Goal: Find contact information: Find contact information

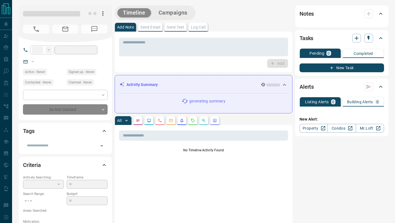
type input "**"
type input "**********"
type input "*"
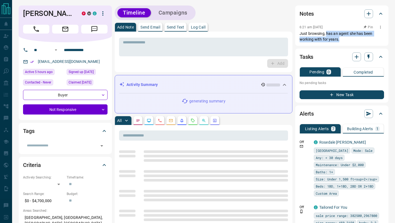
drag, startPoint x: 326, startPoint y: 31, endPoint x: 346, endPoint y: 39, distance: 20.8
click at [346, 39] on p "Just browsing, has an agent she has been working with for years." at bounding box center [341, 37] width 84 height 12
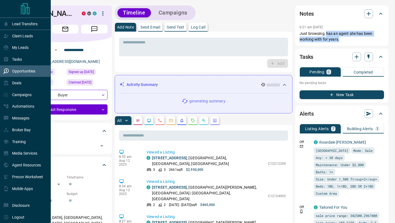
click at [9, 72] on div "Opportunities" at bounding box center [19, 71] width 32 height 9
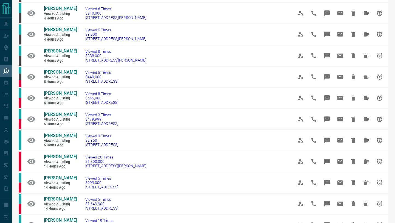
scroll to position [241, 0]
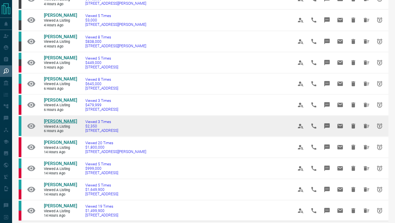
click at [56, 124] on span "[PERSON_NAME]" at bounding box center [60, 120] width 33 height 5
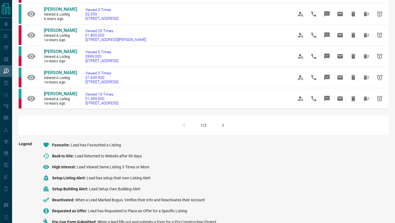
scroll to position [377, 0]
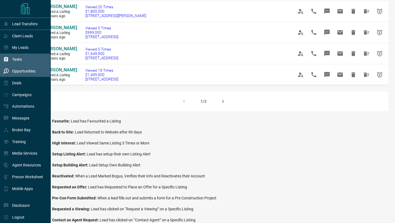
click at [7, 58] on icon at bounding box center [6, 59] width 4 height 5
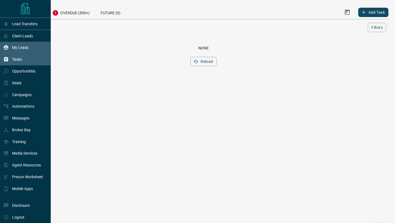
click at [11, 47] on div "My Leads" at bounding box center [15, 47] width 25 height 9
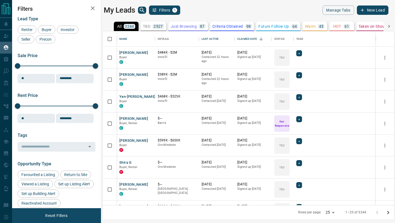
scroll to position [174, 291]
click at [204, 39] on div "Last Active" at bounding box center [209, 38] width 17 height 15
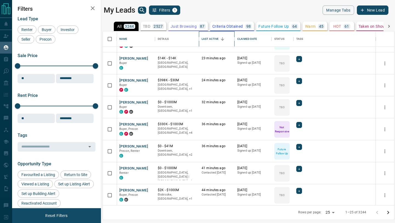
scroll to position [70, 0]
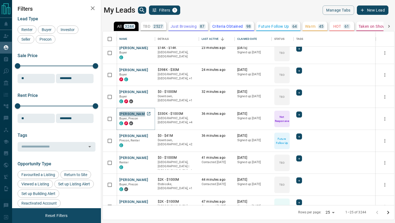
click at [139, 113] on button "[PERSON_NAME]" at bounding box center [133, 113] width 29 height 5
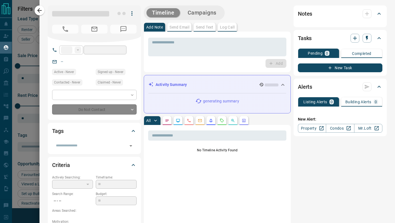
type input "**"
type input "**********"
type input "*"
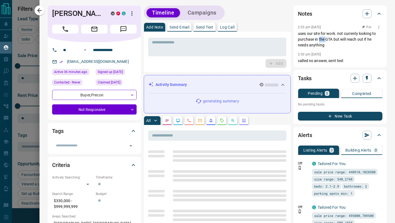
drag, startPoint x: 319, startPoint y: 36, endPoint x: 331, endPoint y: 41, distance: 12.5
click at [331, 41] on p "uses our site for work. not currenly looking to purchase in the GTA but will re…" at bounding box center [340, 39] width 84 height 17
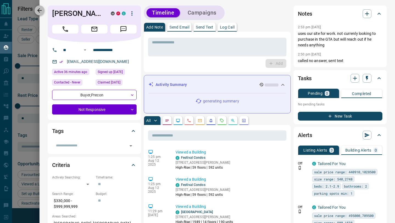
click at [43, 9] on button "button" at bounding box center [40, 10] width 10 height 10
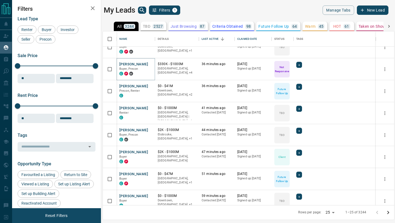
scroll to position [133, 0]
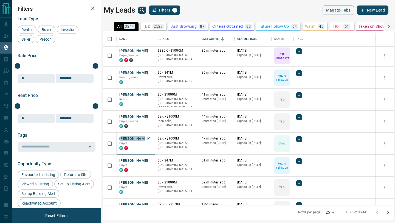
click at [141, 139] on button "[PERSON_NAME]" at bounding box center [133, 138] width 29 height 5
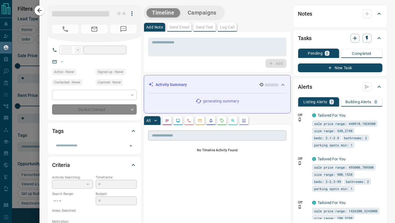
type input "**"
type input "**********"
type input "**"
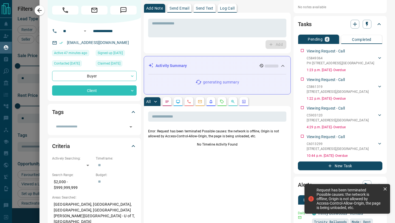
scroll to position [20, 0]
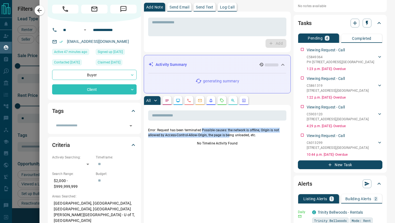
drag, startPoint x: 202, startPoint y: 130, endPoint x: 230, endPoint y: 135, distance: 28.6
click at [230, 135] on p "Error: Request has been terminated Possible causes: the network is offline, Ori…" at bounding box center [217, 132] width 138 height 10
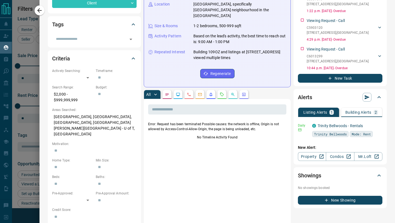
scroll to position [0, 0]
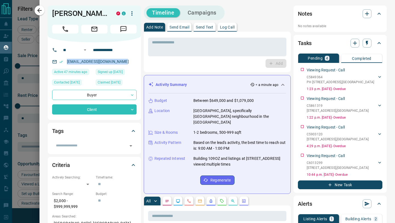
drag, startPoint x: 126, startPoint y: 69, endPoint x: 66, endPoint y: 70, distance: 60.3
click at [66, 66] on div "[EMAIL_ADDRESS][DOMAIN_NAME]" at bounding box center [94, 61] width 84 height 9
copy link "[EMAIL_ADDRESS][DOMAIN_NAME]"
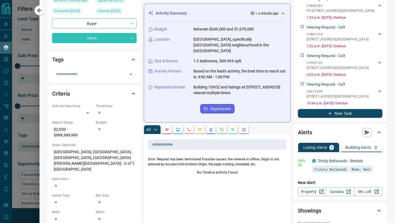
scroll to position [130, 0]
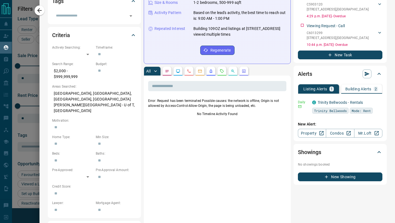
click at [357, 90] on p "Building Alerts" at bounding box center [358, 89] width 26 height 4
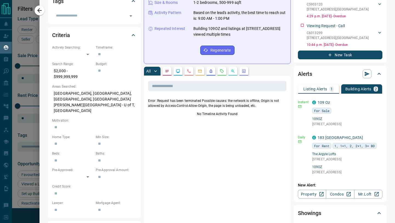
click at [328, 87] on div "Listing Alerts 1" at bounding box center [318, 88] width 30 height 5
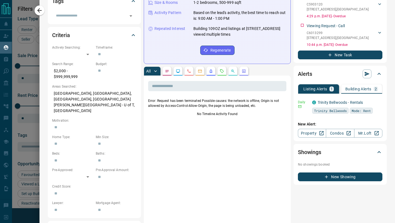
click at [171, 68] on button "button" at bounding box center [167, 71] width 9 height 9
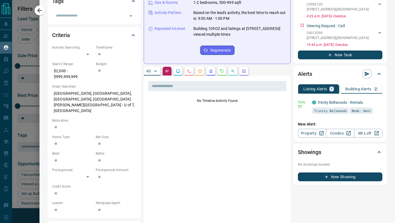
click at [181, 67] on button "button" at bounding box center [178, 71] width 9 height 9
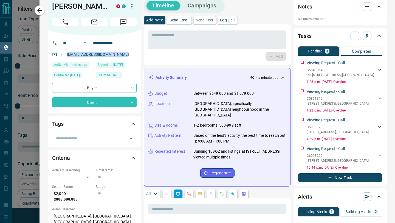
scroll to position [0, 0]
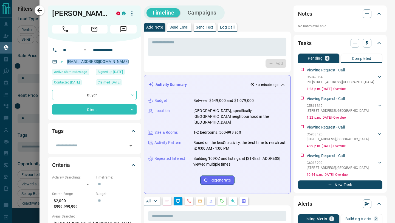
click at [131, 66] on div "[EMAIL_ADDRESS][DOMAIN_NAME]" at bounding box center [94, 61] width 84 height 9
drag, startPoint x: 127, startPoint y: 69, endPoint x: 67, endPoint y: 69, distance: 59.5
click at [67, 66] on div "[EMAIL_ADDRESS][DOMAIN_NAME]" at bounding box center [94, 61] width 84 height 9
copy link "[EMAIL_ADDRESS][DOMAIN_NAME]"
